Goal: Find specific page/section: Find specific page/section

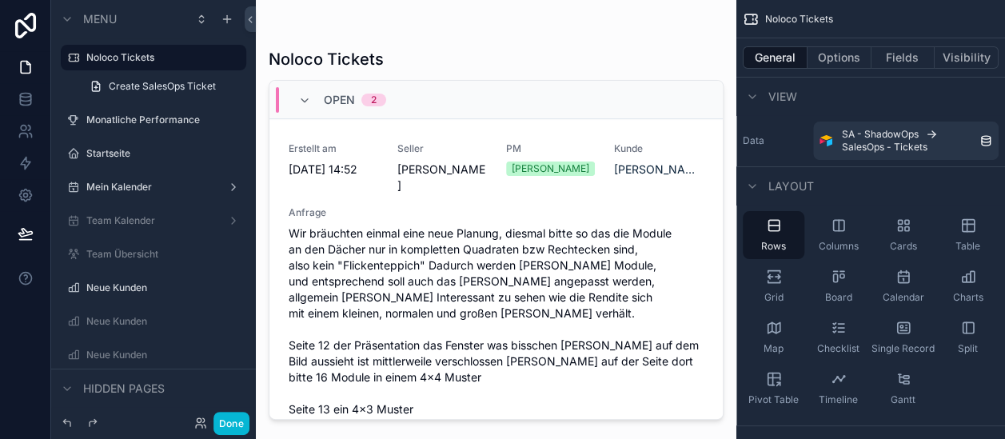
click at [187, 419] on div "Done" at bounding box center [217, 423] width 64 height 23
click at [197, 424] on icon at bounding box center [200, 422] width 13 height 13
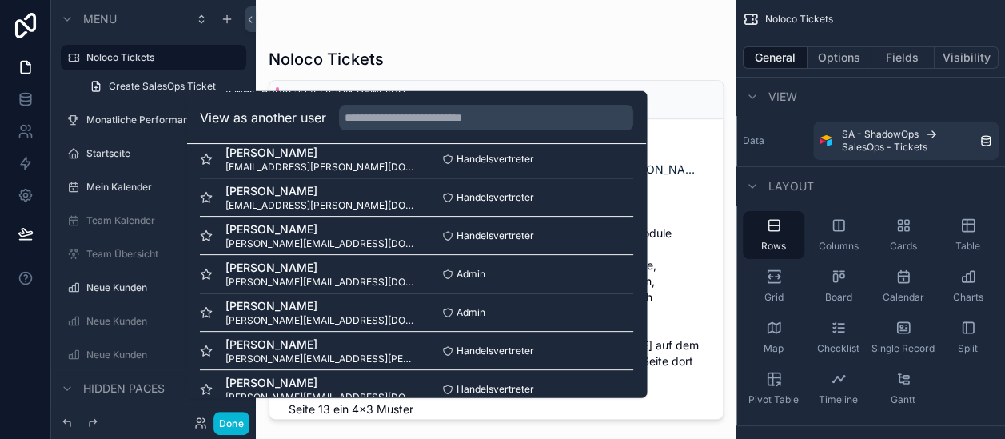
scroll to position [210, 0]
click at [598, 277] on button "Select" at bounding box center [613, 272] width 42 height 23
